Goal: Find specific page/section: Find specific page/section

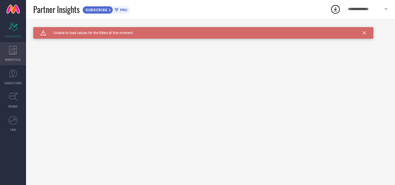
click at [17, 59] on span "WORKSPACE" at bounding box center [13, 60] width 16 height 4
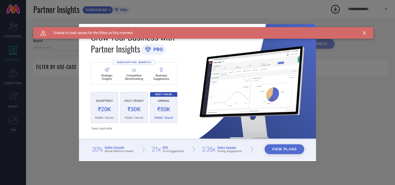
type input "1 STOP FASHION"
type input "All"
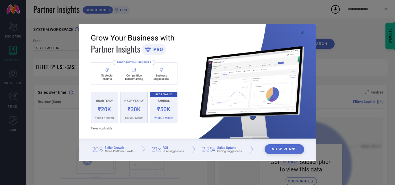
click at [302, 31] on icon at bounding box center [302, 32] width 3 height 3
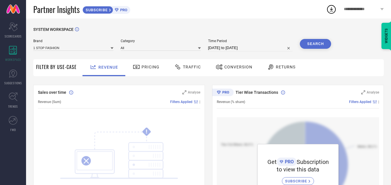
click at [146, 68] on span "Pricing" at bounding box center [150, 67] width 18 height 5
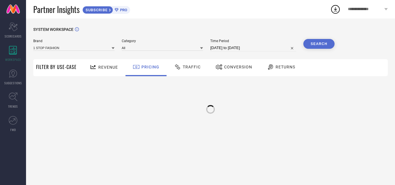
click at [189, 66] on span "Traffic" at bounding box center [192, 67] width 18 height 5
